Goal: Task Accomplishment & Management: Manage account settings

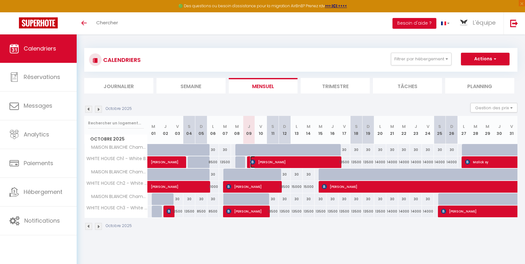
click at [258, 161] on span "Vincent Chukwuemeka Egbejimba" at bounding box center [294, 162] width 88 height 12
select select "OK"
select select "KO"
select select "0"
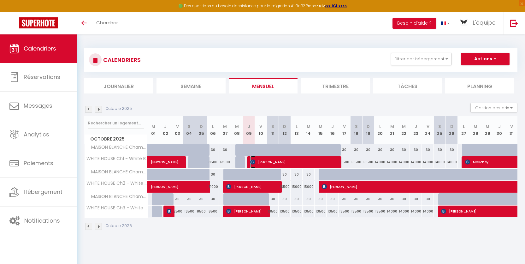
select select "1"
select select
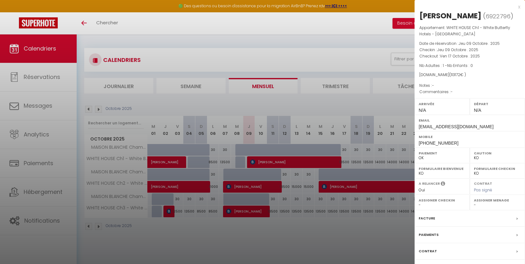
click at [519, 7] on div "x" at bounding box center [468, 7] width 106 height 8
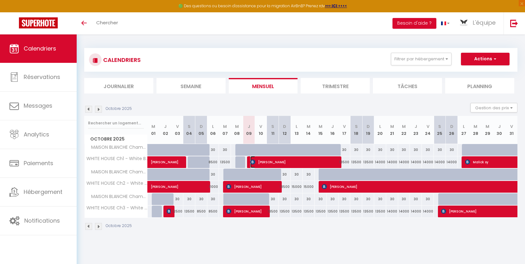
click at [262, 161] on span "Vincent Chukwuemeka Egbejimba" at bounding box center [294, 162] width 88 height 12
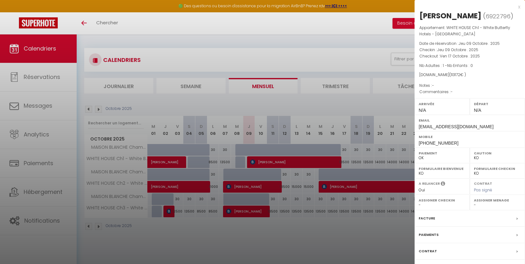
click at [347, 162] on div at bounding box center [262, 132] width 525 height 264
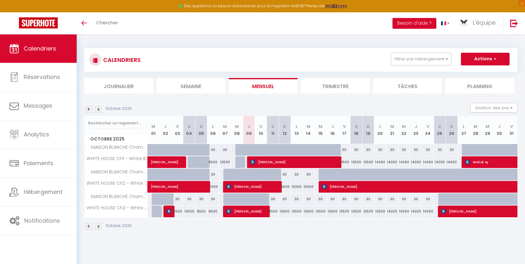
click at [347, 162] on div "13500" at bounding box center [345, 162] width 12 height 12
type input "13500"
type input "Ven 17 Octobre 2025"
type input "Sam 18 Octobre 2025"
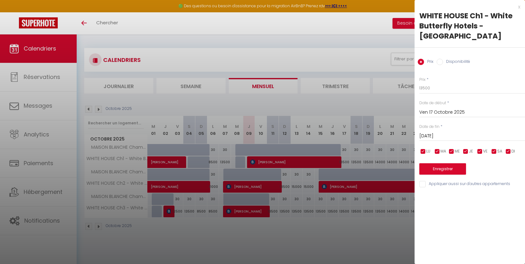
click at [427, 108] on input "Ven 17 Octobre 2025" at bounding box center [472, 112] width 106 height 8
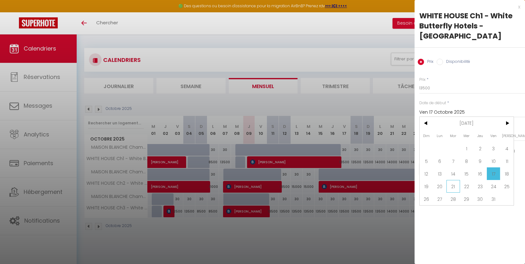
click at [457, 180] on span "21" at bounding box center [453, 186] width 14 height 13
type input "Mar 21 Octobre 2025"
type input "Mer 22 Octobre 2025"
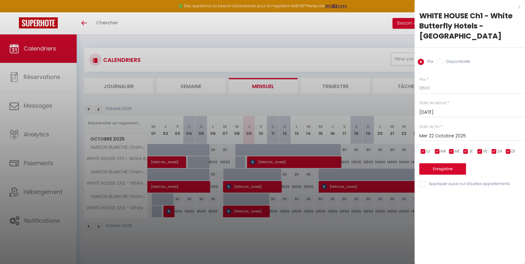
click at [439, 59] on input "Disponibilité" at bounding box center [440, 62] width 6 height 6
radio input "true"
radio input "false"
click at [424, 82] on select "Disponible Indisponible" at bounding box center [472, 88] width 106 height 12
select select "0"
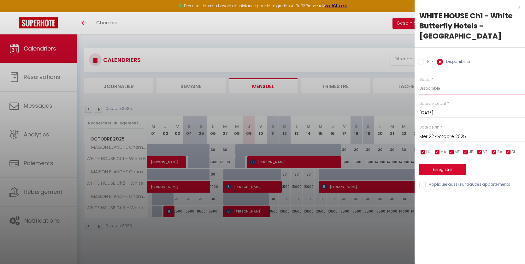
click at [419, 82] on select "Disponible Indisponible" at bounding box center [472, 88] width 106 height 12
click at [440, 164] on button "Enregistrer" at bounding box center [442, 169] width 47 height 11
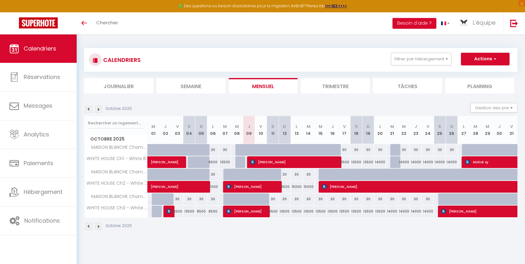
click at [345, 163] on div "13500" at bounding box center [345, 162] width 12 height 12
select select "1"
type input "Ven 17 Octobre 2025"
type input "Sam 18 Octobre 2025"
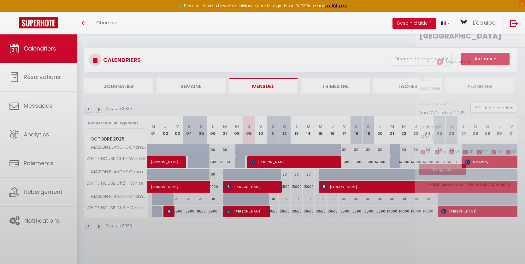
click at [345, 163] on div at bounding box center [262, 132] width 525 height 264
select select
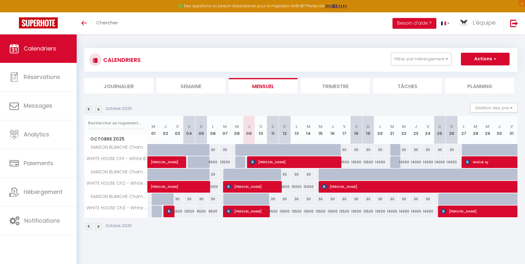
click at [345, 163] on div "13500" at bounding box center [345, 162] width 12 height 12
select select "1"
type input "Ven 17 Octobre 2025"
type input "Sam 18 Octobre 2025"
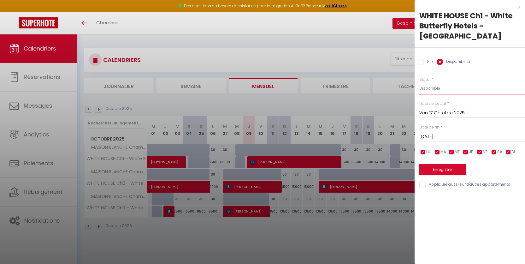
click at [427, 82] on select "Disponible Indisponible" at bounding box center [472, 88] width 106 height 12
select select "0"
click at [419, 82] on select "Disponible Indisponible" at bounding box center [472, 88] width 106 height 12
click at [431, 133] on input "Sam 18 Octobre 2025" at bounding box center [472, 137] width 106 height 8
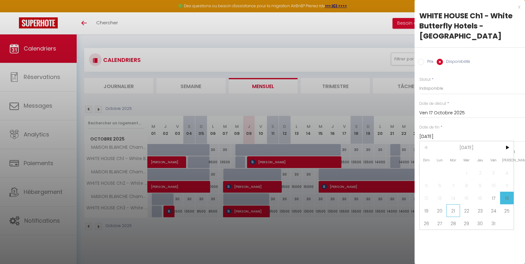
click at [451, 204] on span "21" at bounding box center [453, 210] width 14 height 13
type input "Mar 21 Octobre 2025"
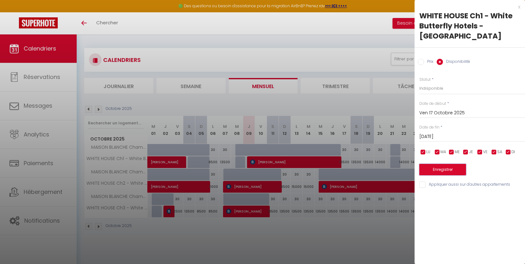
click at [436, 164] on button "Enregistrer" at bounding box center [442, 169] width 47 height 11
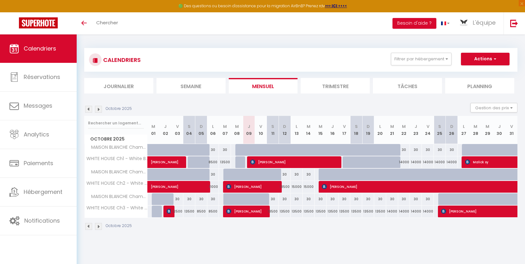
click at [395, 163] on div at bounding box center [396, 166] width 12 height 12
select select "1"
type input "Mar 21 Octobre 2025"
type input "Mer 22 Octobre 2025"
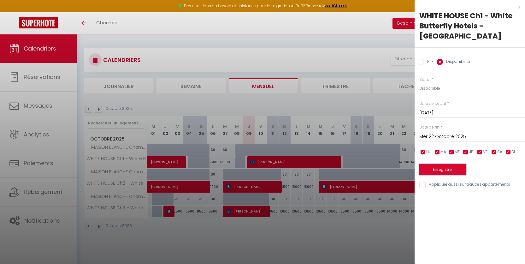
click at [436, 164] on button "Enregistrer" at bounding box center [442, 169] width 47 height 11
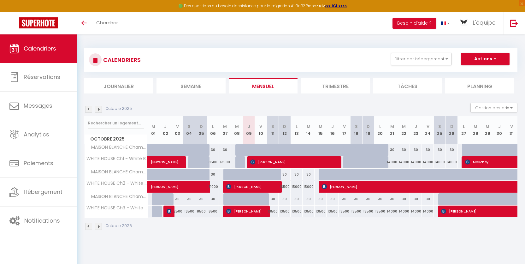
click at [273, 211] on div "13500" at bounding box center [273, 211] width 12 height 12
select select "1"
type input "Sam 11 Octobre 2025"
type input "Dim 12 Octobre 2025"
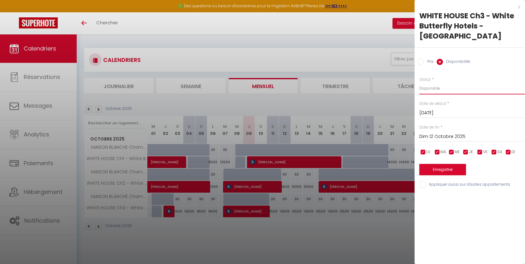
click at [426, 82] on select "Disponible Indisponible" at bounding box center [472, 88] width 106 height 12
select select "0"
click at [419, 82] on select "Disponible Indisponible" at bounding box center [472, 88] width 106 height 12
click at [429, 133] on input "Dim 12 Octobre 2025" at bounding box center [472, 137] width 106 height 8
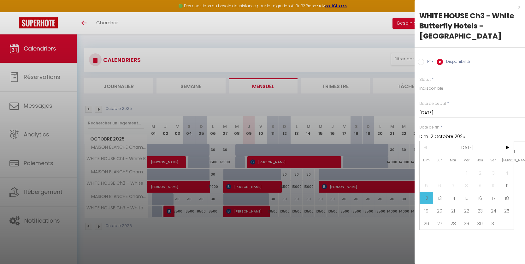
click at [489, 192] on span "17" at bounding box center [494, 198] width 14 height 13
type input "Ven 17 Octobre 2025"
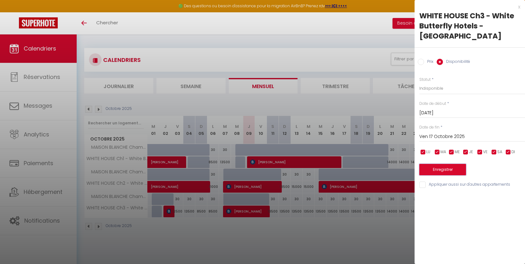
click at [430, 164] on button "Enregistrer" at bounding box center [442, 169] width 47 height 11
